Goal: Book appointment/travel/reservation

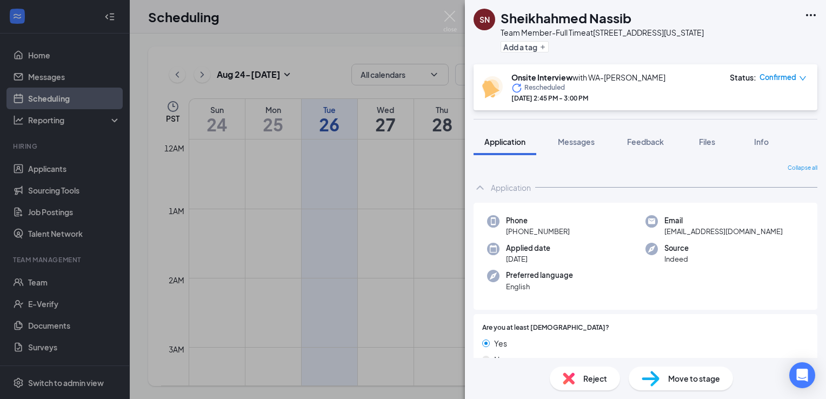
scroll to position [942, 0]
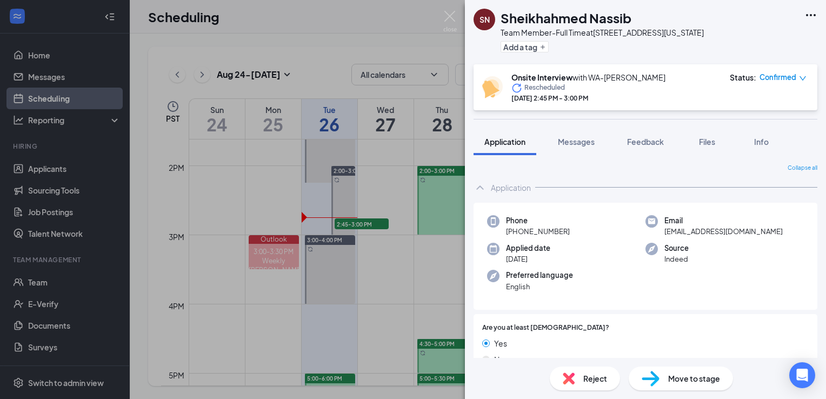
click at [661, 188] on div "Application" at bounding box center [645, 188] width 344 height 22
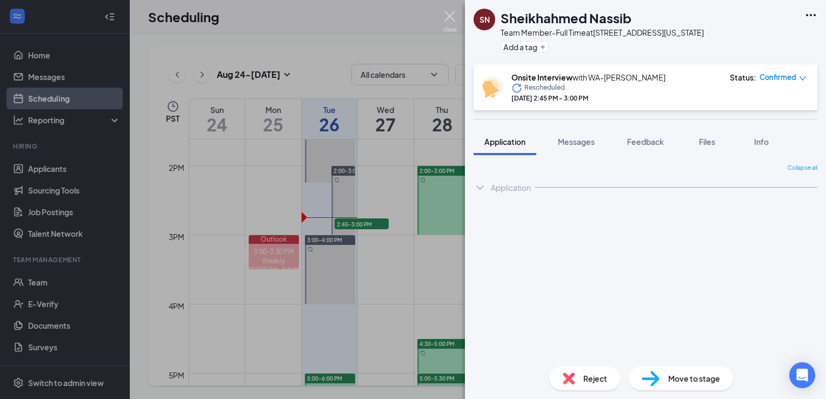
click at [447, 12] on img at bounding box center [450, 21] width 14 height 21
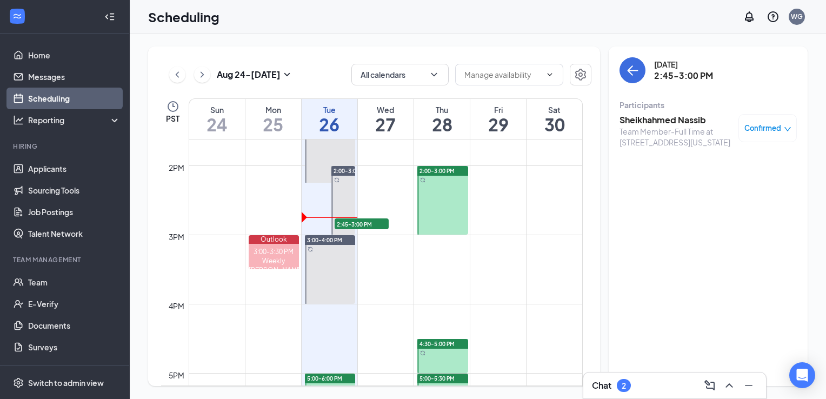
click at [447, 12] on div "Scheduling WG" at bounding box center [478, 17] width 696 height 34
click at [177, 70] on icon "ChevronLeft" at bounding box center [177, 74] width 11 height 13
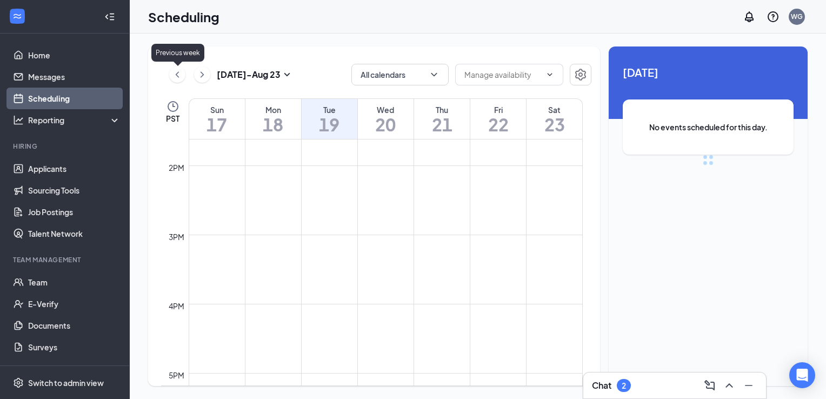
scroll to position [531, 0]
click at [177, 70] on icon "ChevronLeft" at bounding box center [177, 74] width 11 height 13
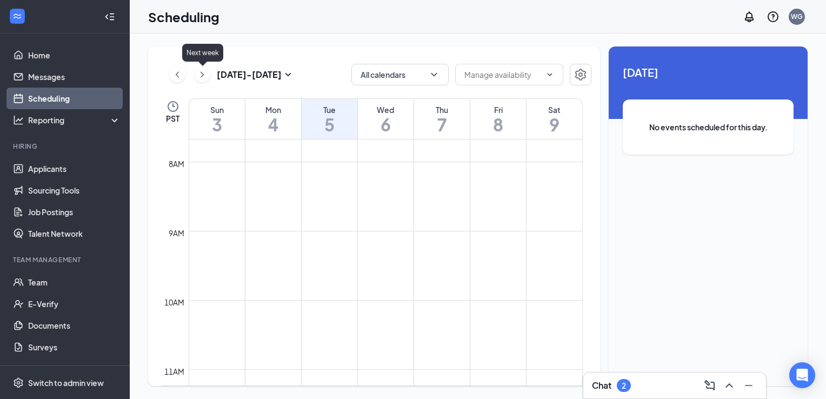
click at [201, 74] on icon "ChevronRight" at bounding box center [202, 74] width 11 height 13
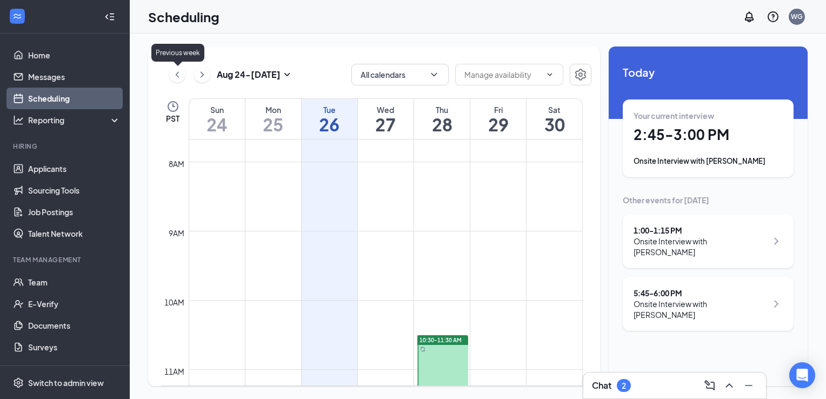
click at [175, 69] on icon "ChevronLeft" at bounding box center [177, 74] width 11 height 13
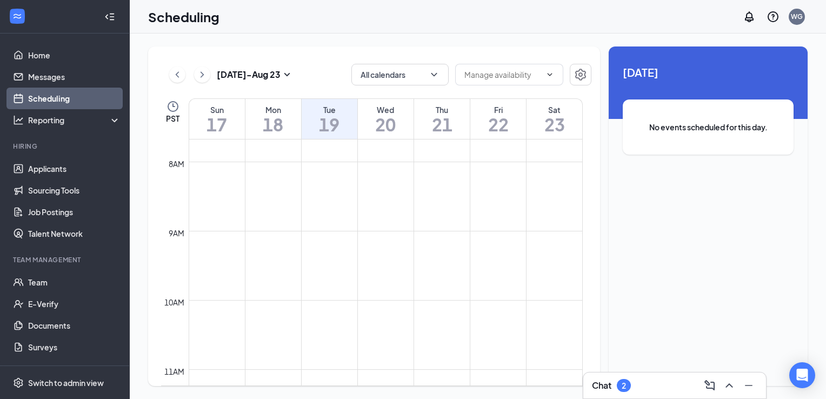
click at [683, 384] on div "Chat 2" at bounding box center [674, 385] width 165 height 17
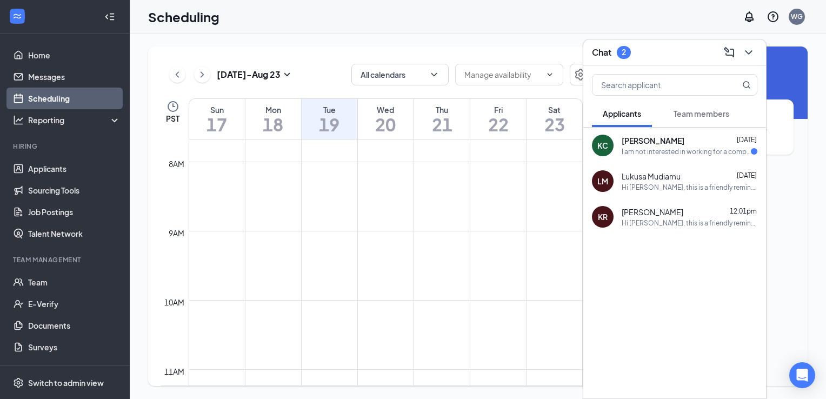
click at [700, 148] on div "I am not interested in working for a company that uses AI in the hiring process" at bounding box center [685, 151] width 129 height 9
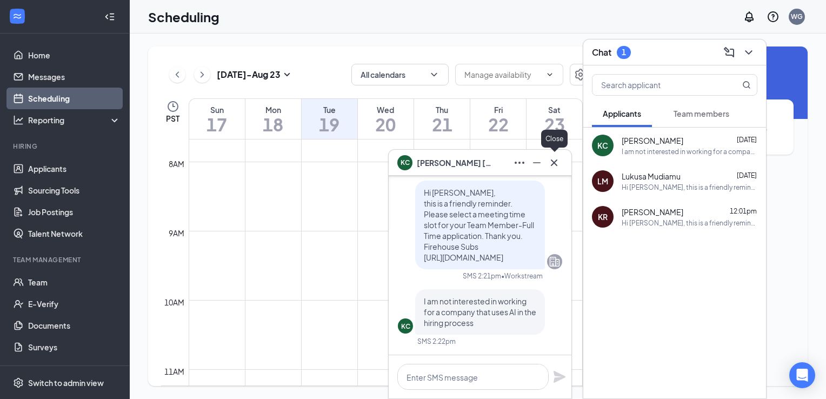
click at [556, 164] on icon "Cross" at bounding box center [554, 162] width 6 height 6
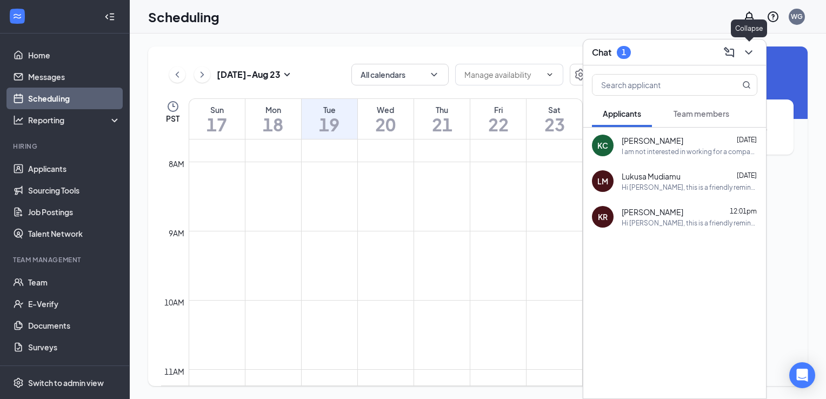
click at [747, 52] on icon "ChevronDown" at bounding box center [748, 52] width 7 height 4
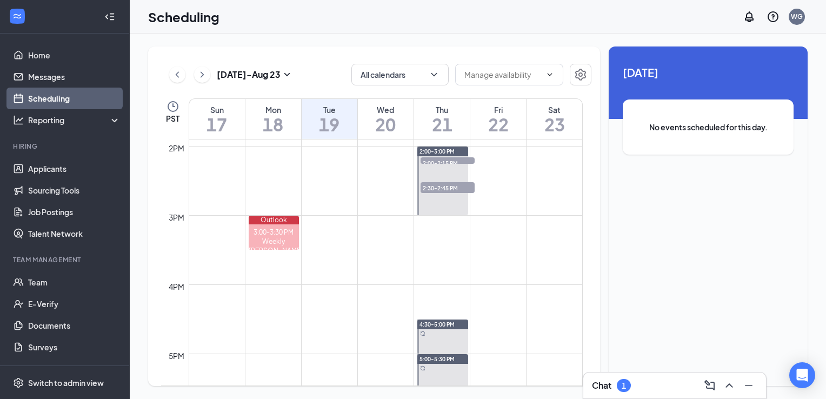
scroll to position [968, 0]
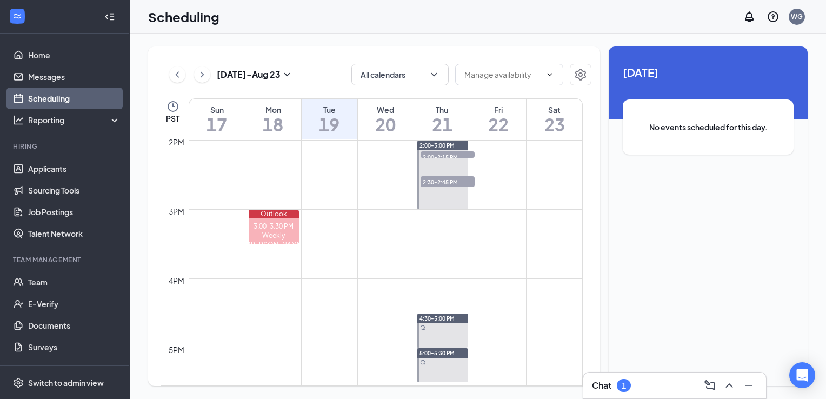
click at [462, 155] on span "2:00-2:15 PM" at bounding box center [447, 156] width 54 height 11
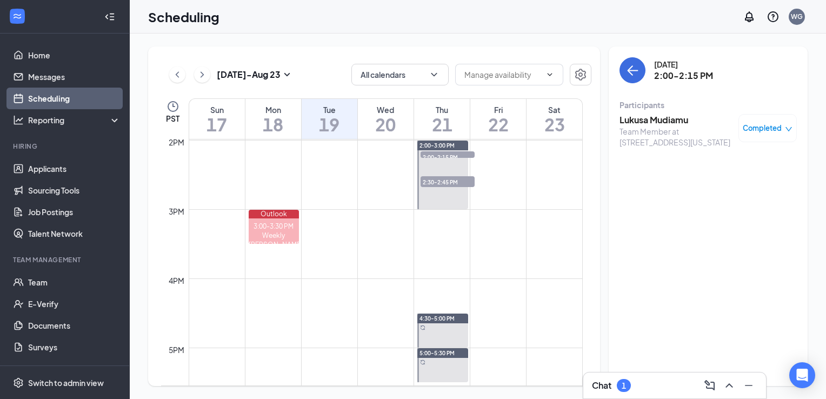
click at [454, 182] on span "2:30-2:45 PM" at bounding box center [447, 181] width 54 height 11
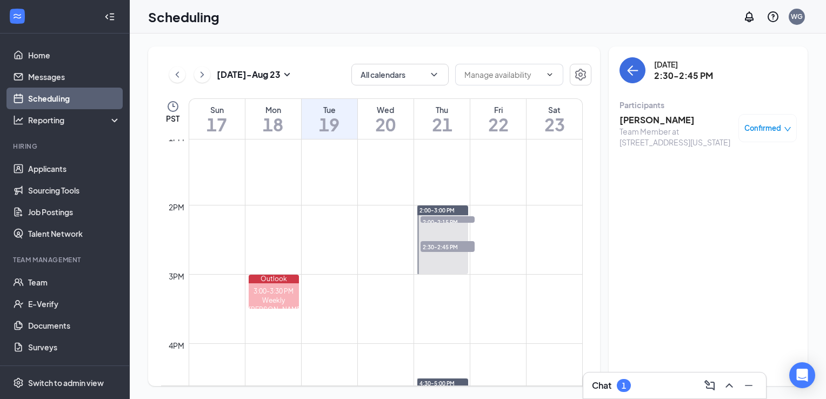
scroll to position [872, 0]
